Goal: Task Accomplishment & Management: Use online tool/utility

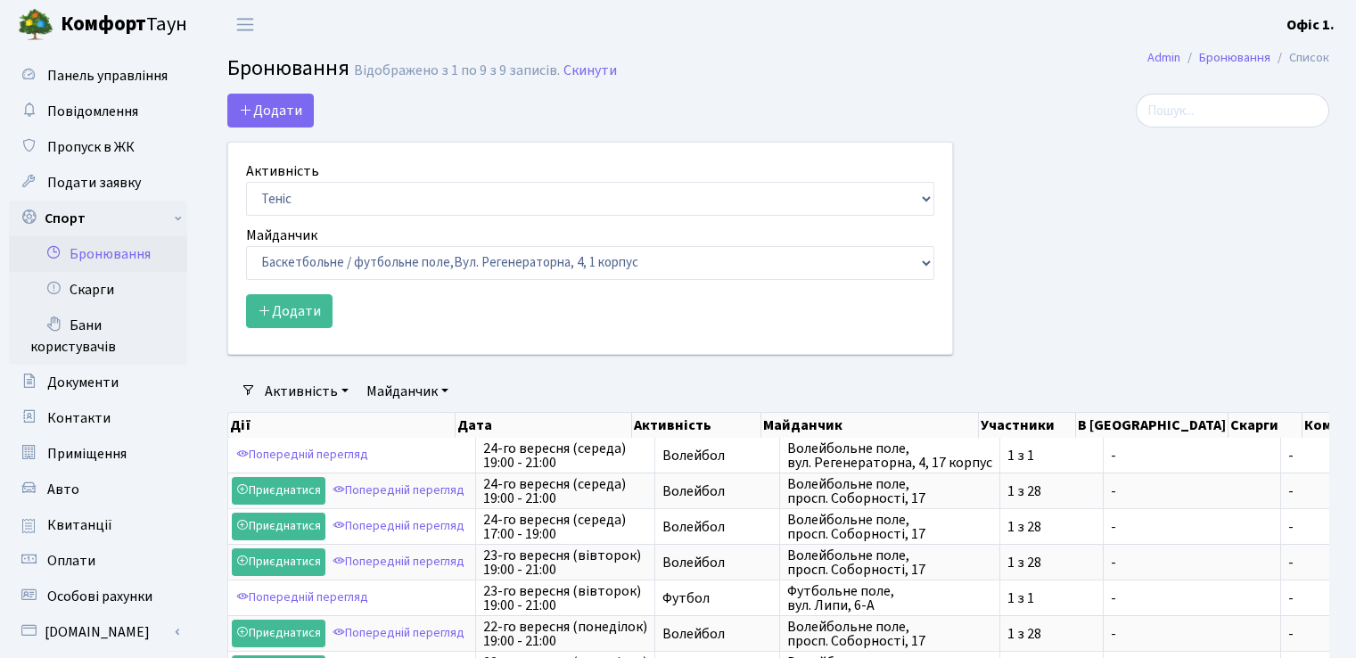
select select "1"
select select "25"
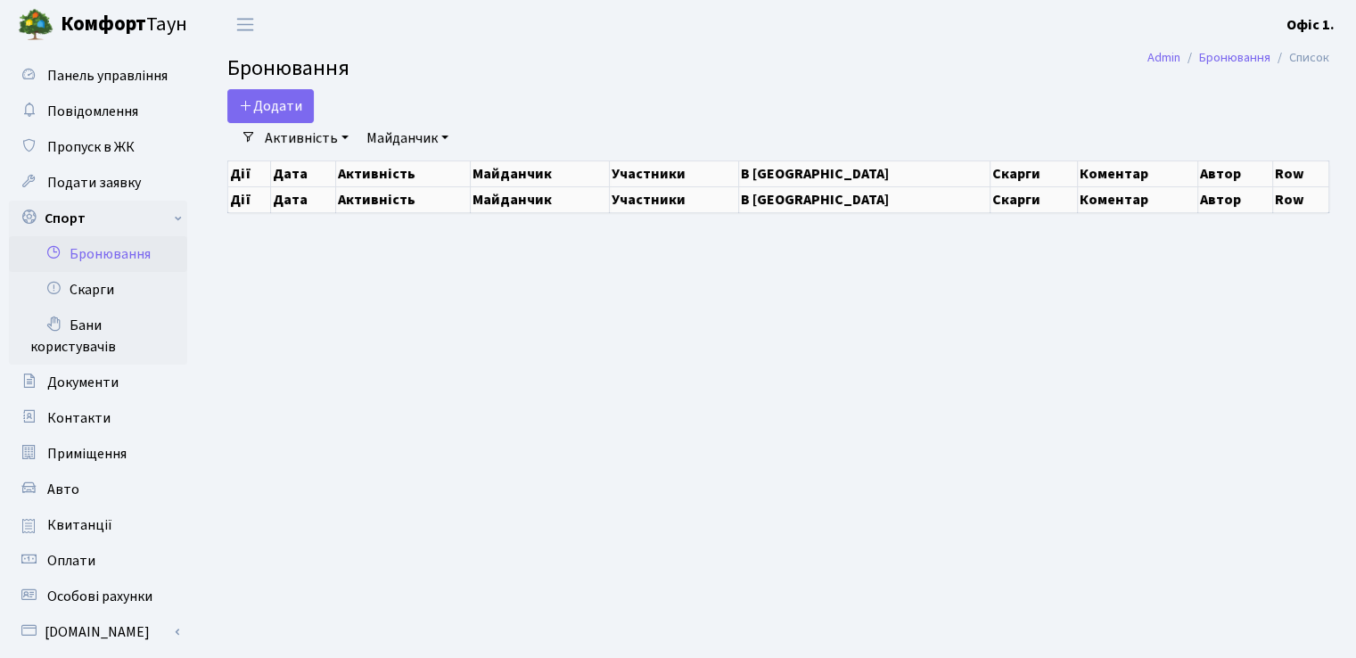
select select "25"
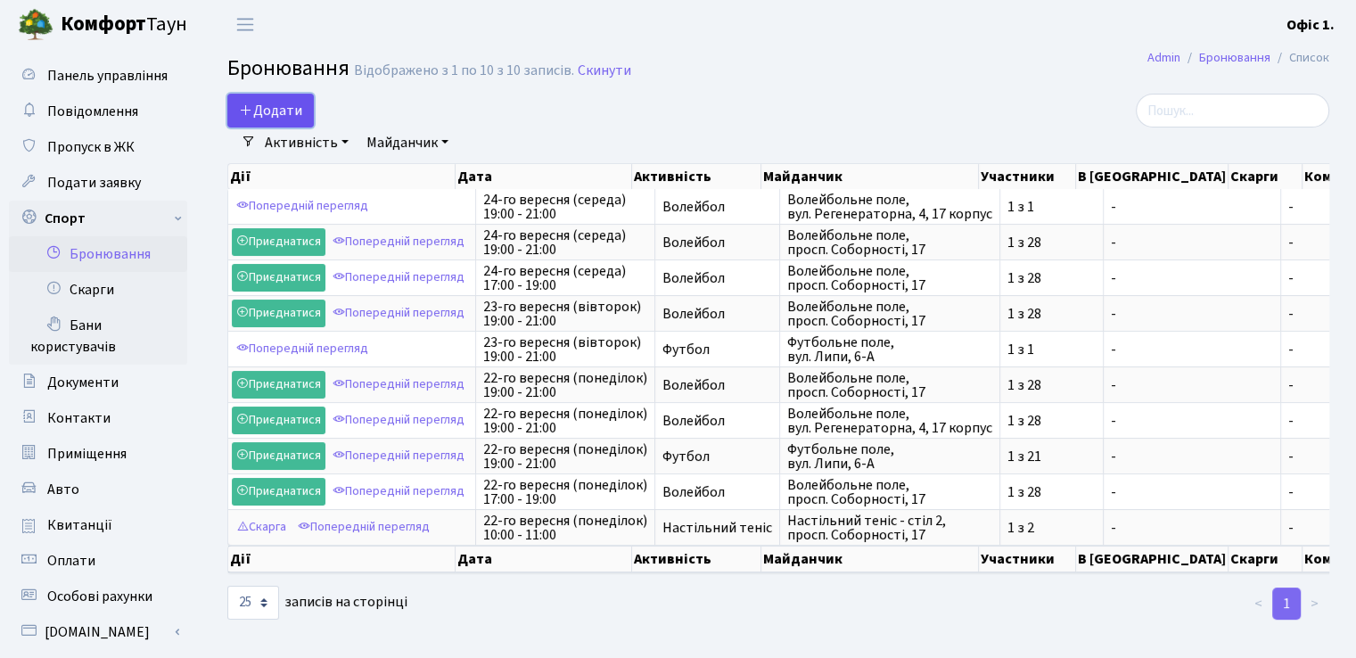
click at [287, 115] on button "Додати" at bounding box center [270, 111] width 86 height 34
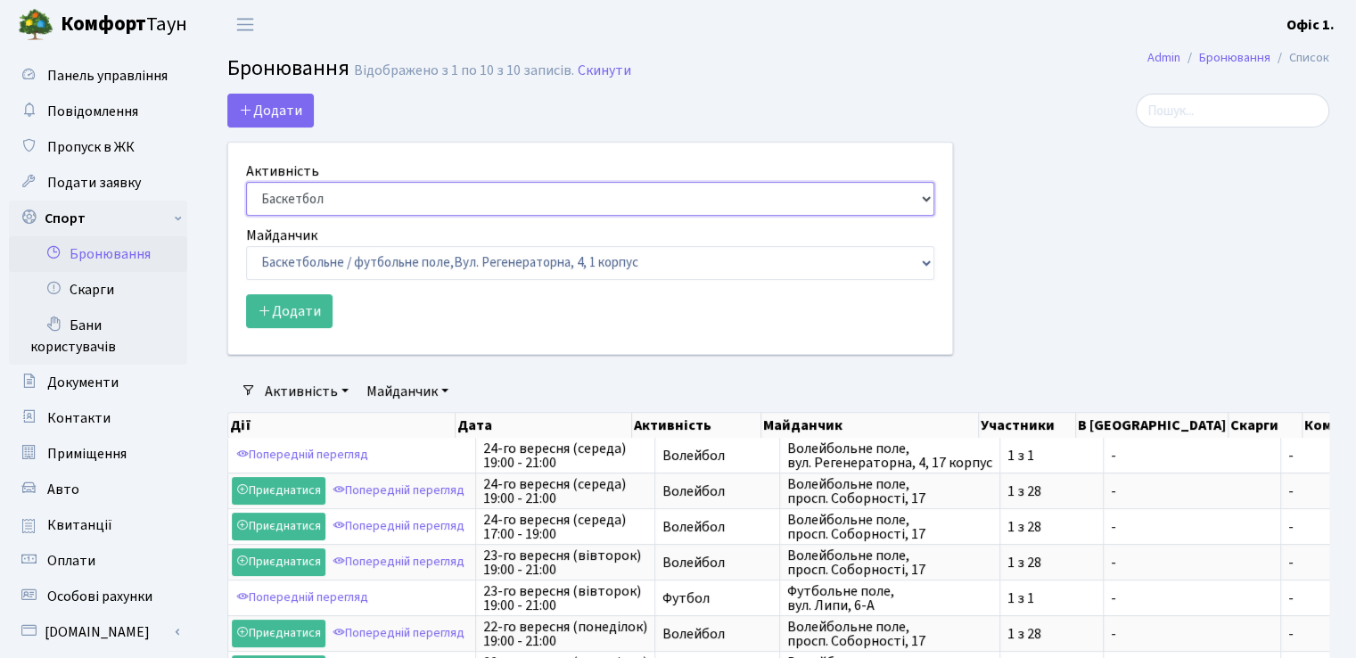
click at [923, 197] on select "Баскетбол Волейбол Йога Катання на роликах Настільний теніс Теніс Футбол Фітнес" at bounding box center [590, 199] width 688 height 34
select select "1"
click at [246, 182] on select "Баскетбол Волейбол Йога Катання на роликах Настільний теніс Теніс Футбол Фітнес" at bounding box center [590, 199] width 688 height 34
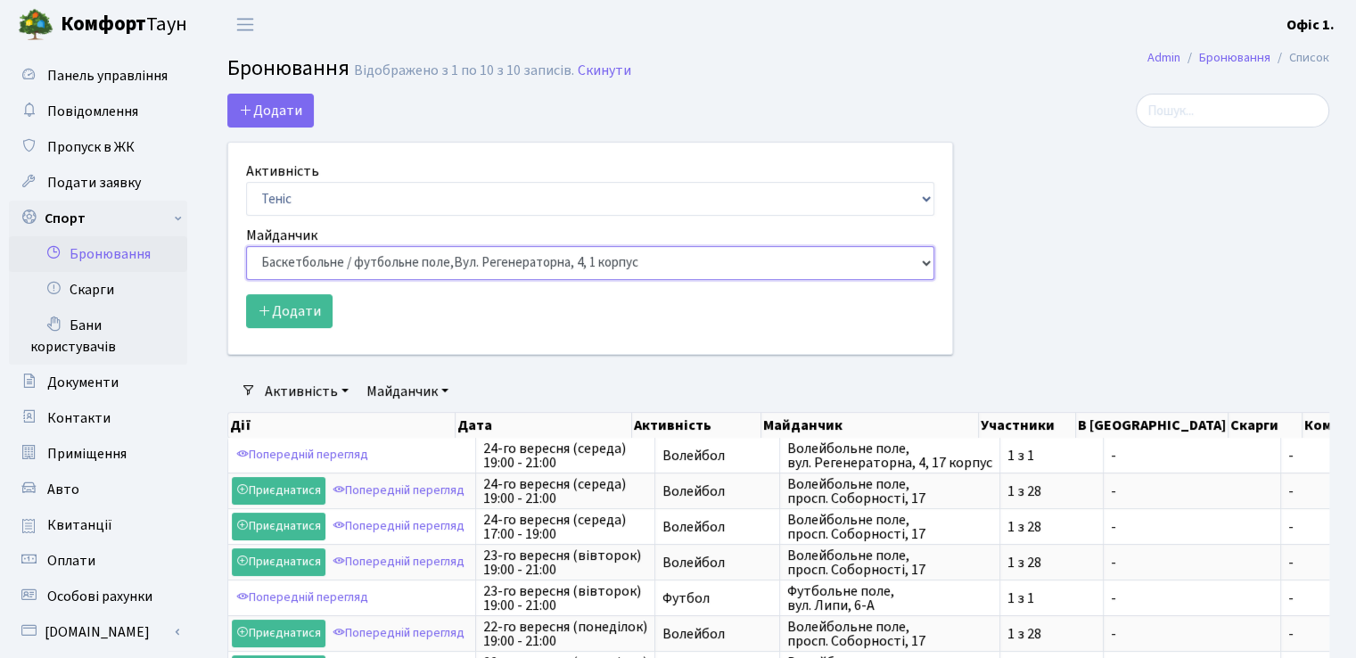
click at [913, 268] on select "Баскетбольне / футбольне поле, Вул. Регенераторна, 4, 1 корпус Баскетбольне пол…" at bounding box center [590, 263] width 688 height 34
click at [1041, 294] on div at bounding box center [1154, 235] width 376 height 283
